Goal: Find specific page/section: Find specific page/section

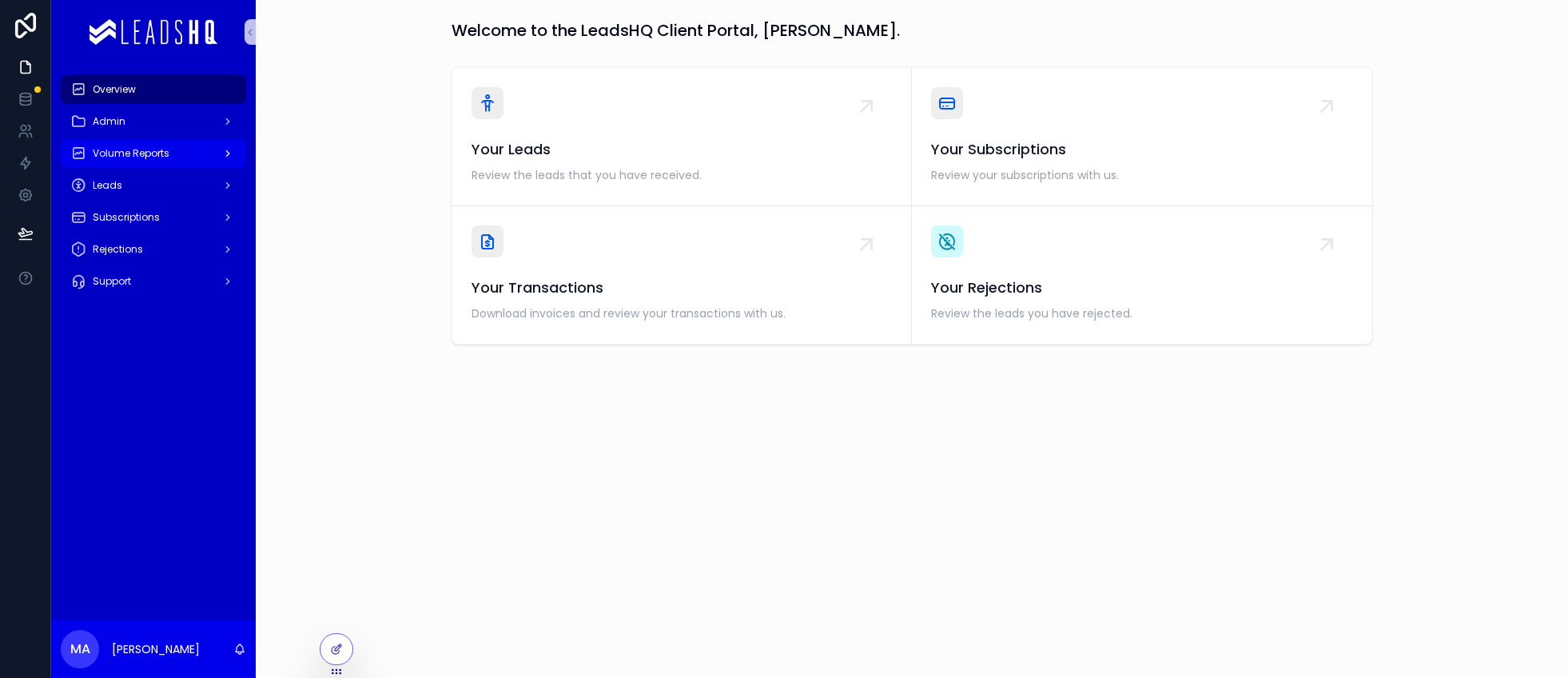
click at [155, 155] on span "Volume Reports" at bounding box center [130, 153] width 77 height 13
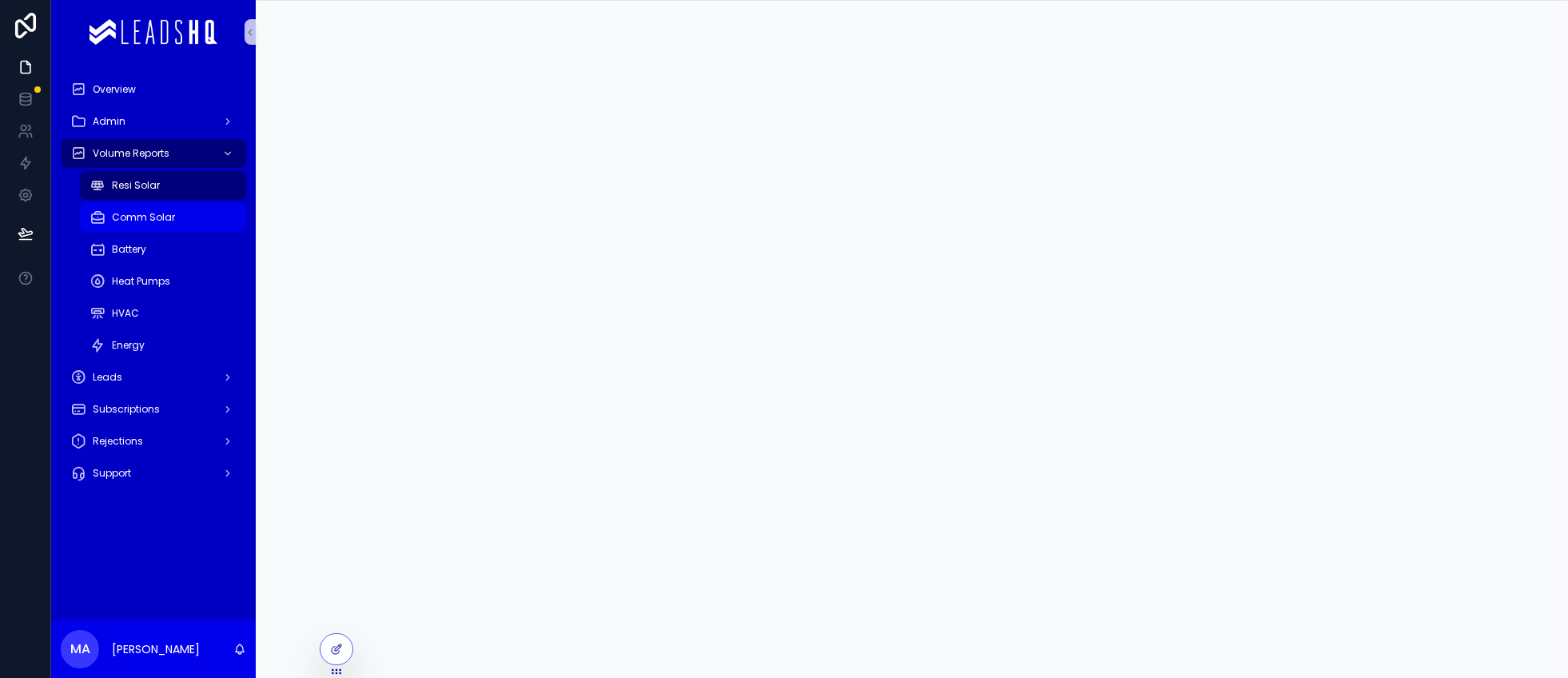
click at [146, 211] on span "Comm Solar" at bounding box center [143, 217] width 63 height 13
